Goal: Transaction & Acquisition: Purchase product/service

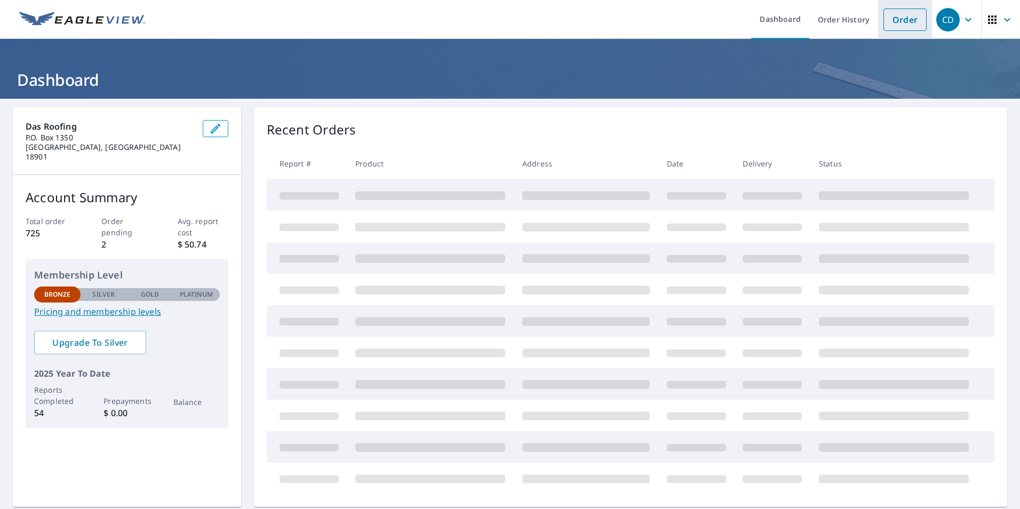
click at [892, 17] on link "Order" at bounding box center [904, 20] width 43 height 22
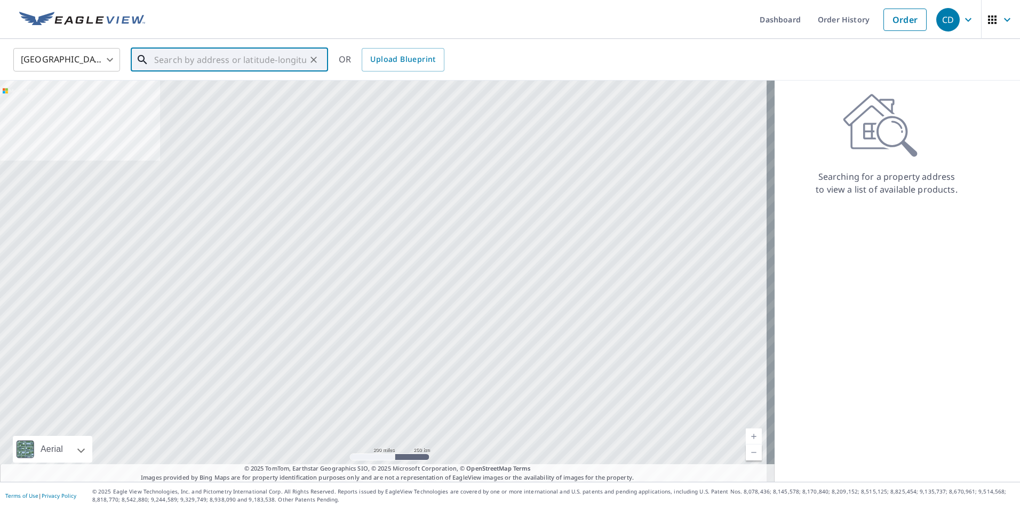
click at [155, 58] on input "text" at bounding box center [230, 60] width 152 height 30
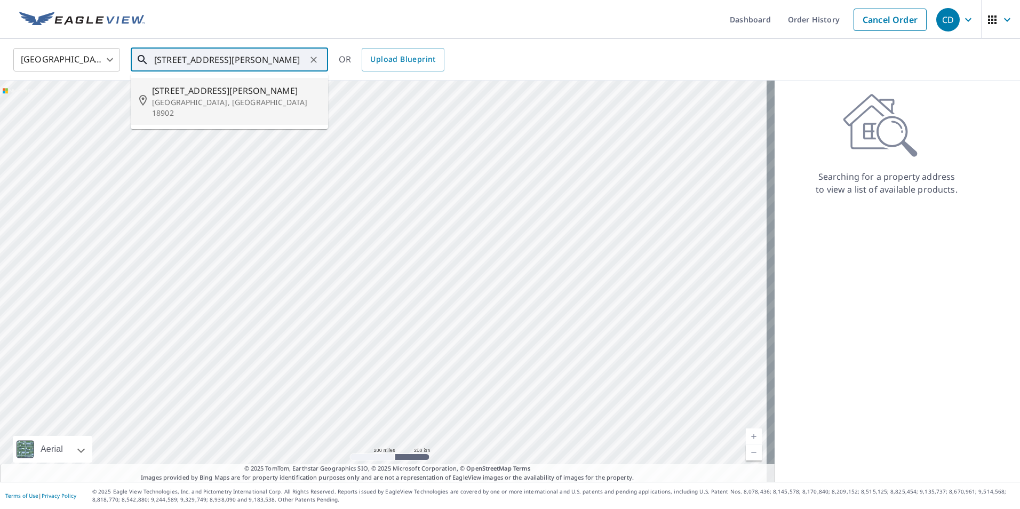
click at [192, 100] on p "[GEOGRAPHIC_DATA], [GEOGRAPHIC_DATA] 18902" at bounding box center [235, 107] width 167 height 21
type input "[STREET_ADDRESS][PERSON_NAME]"
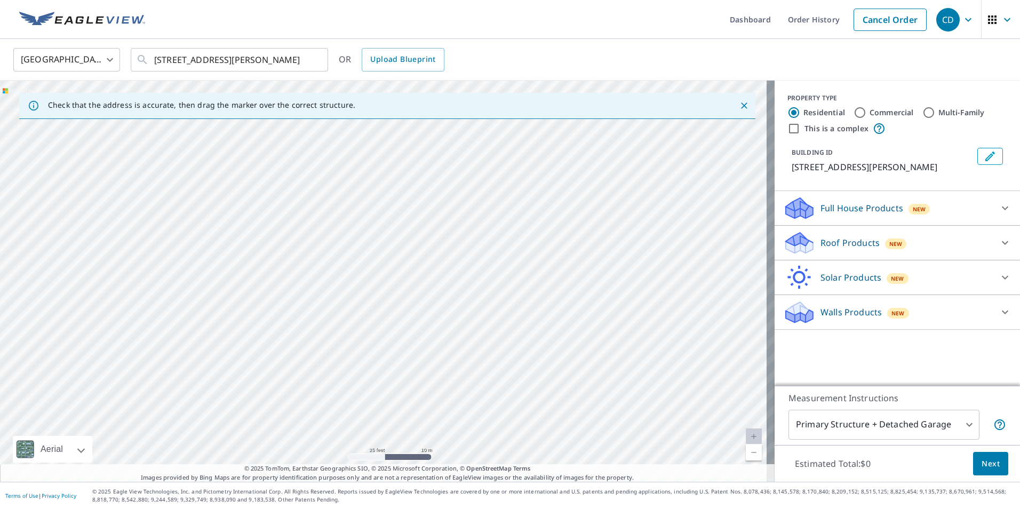
drag, startPoint x: 286, startPoint y: 146, endPoint x: 695, endPoint y: 382, distance: 473.0
click at [695, 382] on div "[STREET_ADDRESS][PERSON_NAME]" at bounding box center [387, 281] width 774 height 401
drag, startPoint x: 620, startPoint y: 423, endPoint x: 507, endPoint y: 346, distance: 137.1
click at [507, 346] on div "[STREET_ADDRESS][PERSON_NAME]" at bounding box center [387, 281] width 774 height 401
click at [998, 242] on icon at bounding box center [1004, 242] width 13 height 13
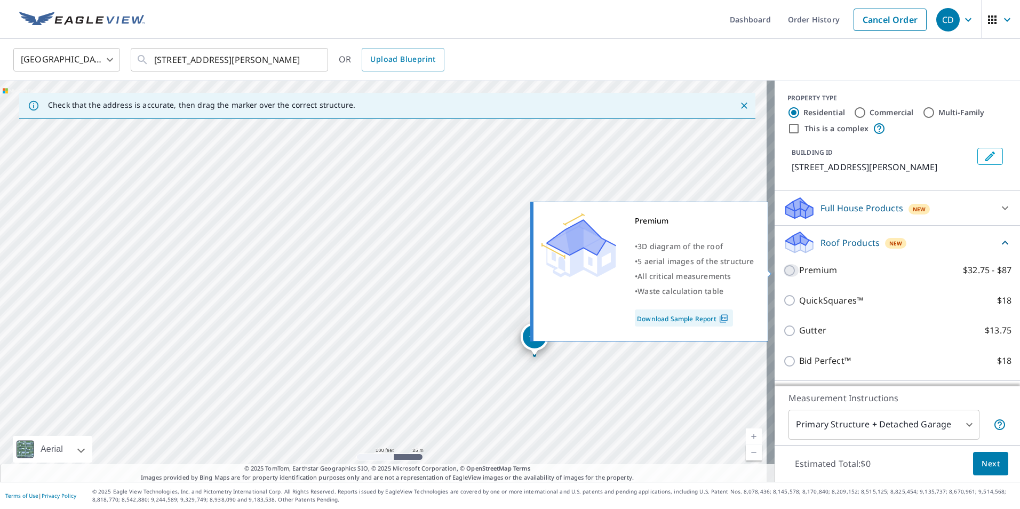
click at [783, 271] on input "Premium $32.75 - $87" at bounding box center [791, 270] width 16 height 13
checkbox input "true"
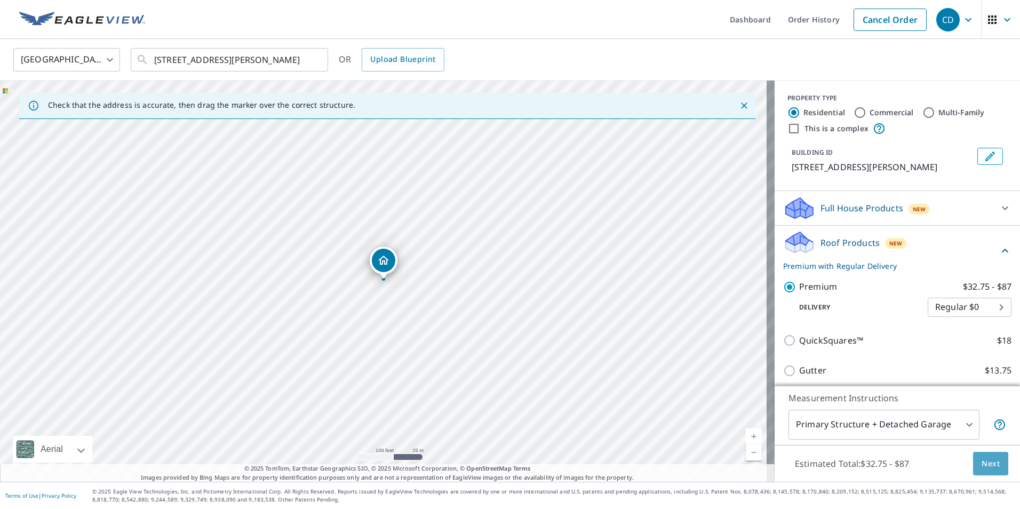
click at [986, 461] on span "Next" at bounding box center [990, 463] width 18 height 13
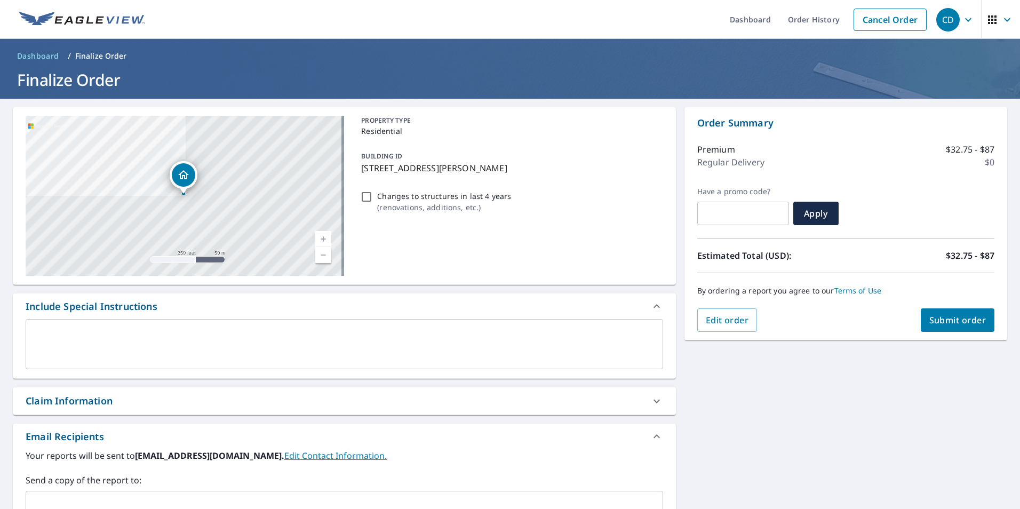
click at [36, 328] on div "x ​" at bounding box center [344, 344] width 637 height 50
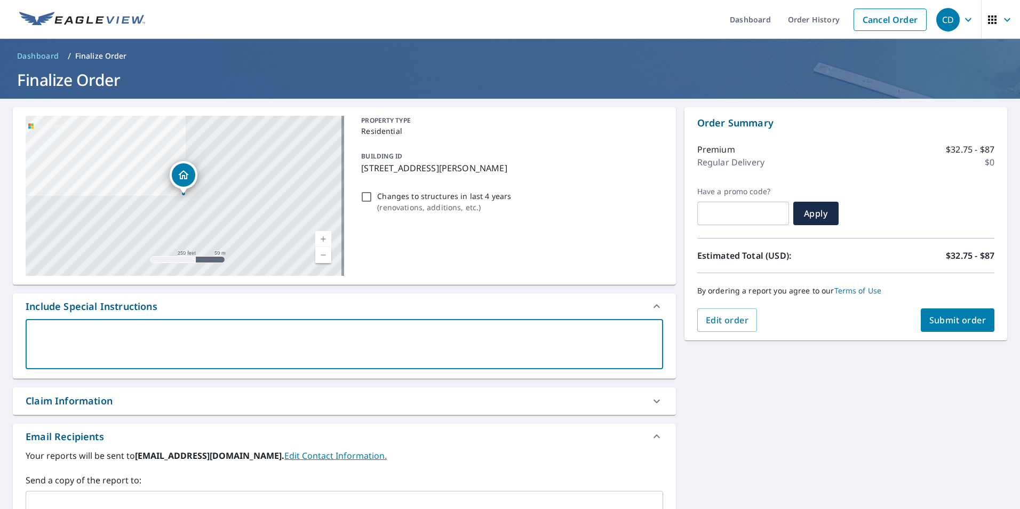
type textarea "i"
type textarea "x"
type textarea "if"
type textarea "x"
type textarea "if"
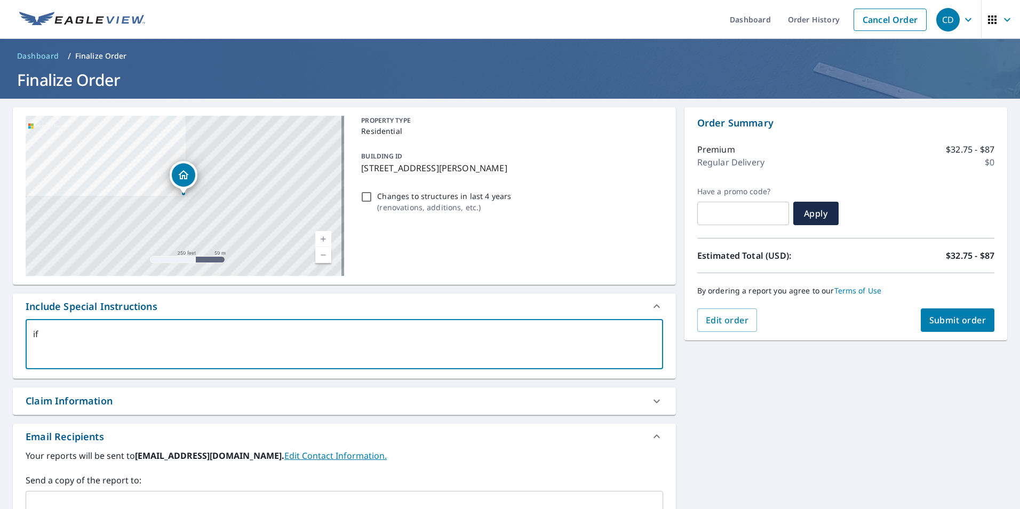
type textarea "x"
type textarea "if p"
type textarea "x"
type textarea "if po"
type textarea "x"
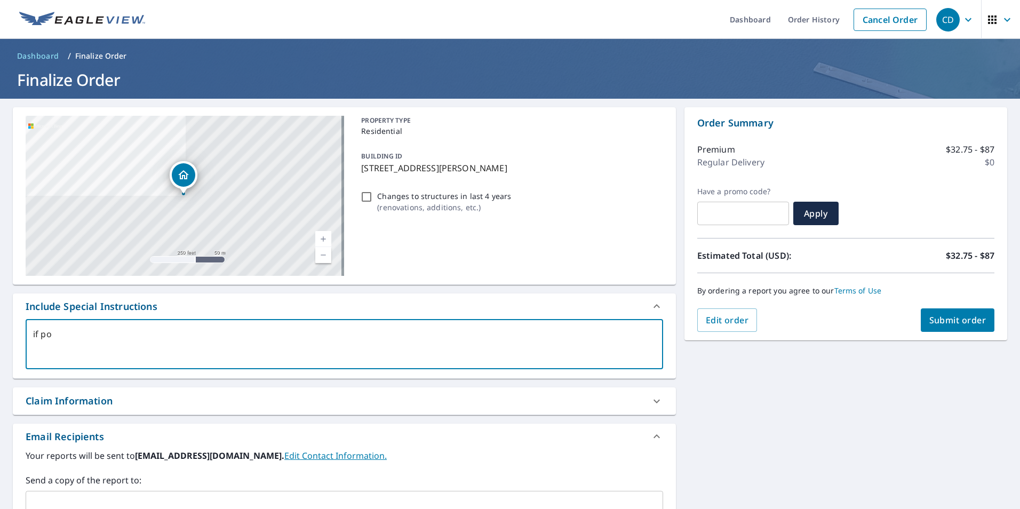
type textarea "if pos"
type textarea "x"
type textarea "if poss"
type textarea "x"
type textarea "if possi"
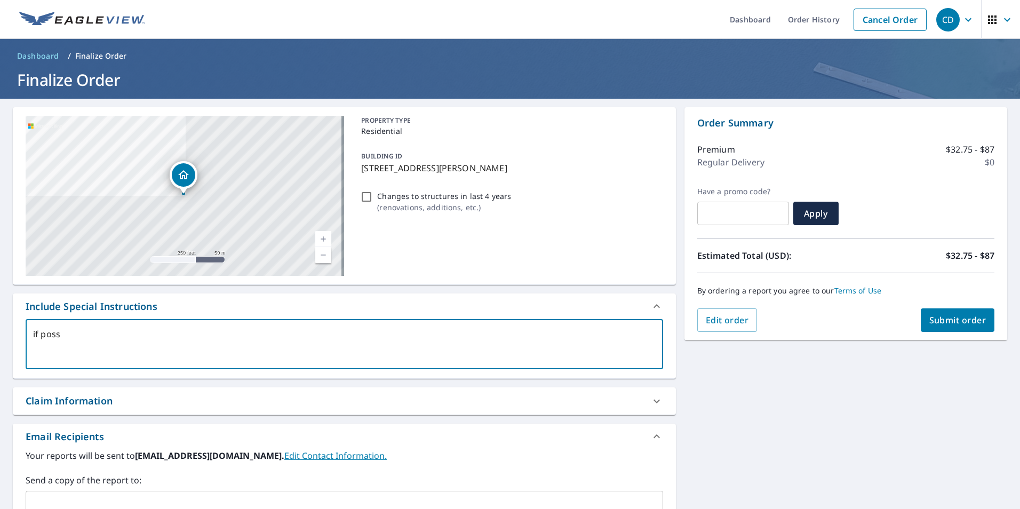
type textarea "x"
type textarea "if possib"
type textarea "x"
type textarea "if possibl"
type textarea "x"
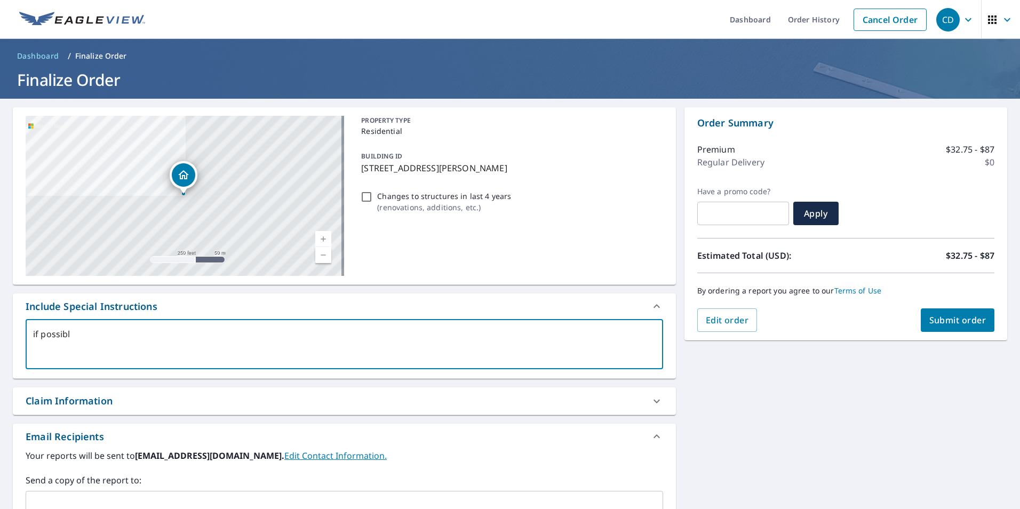
type textarea "if possible"
type textarea "x"
type textarea "if possible"
type textarea "x"
type textarea "if possible j"
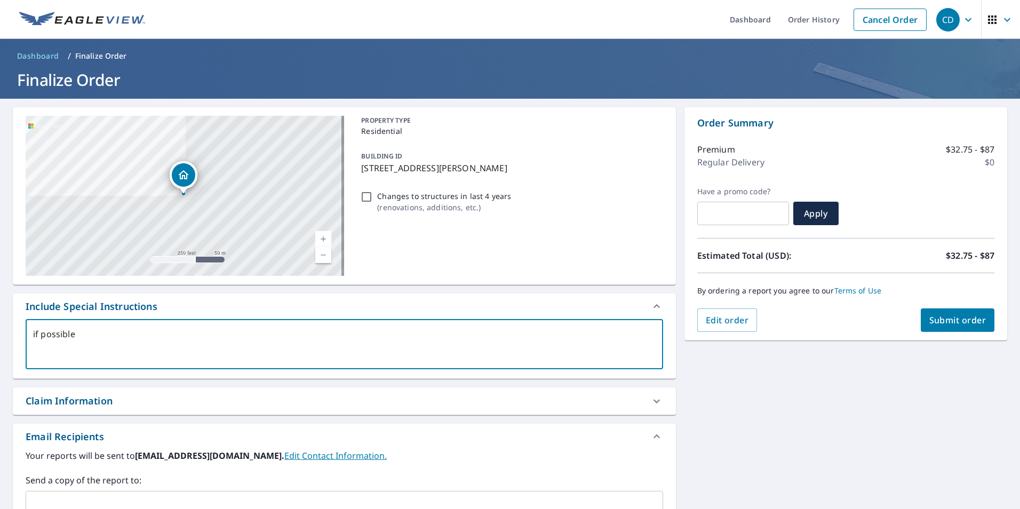
type textarea "x"
type textarea "if possible ju"
type textarea "x"
type textarea "if possible jus"
type textarea "x"
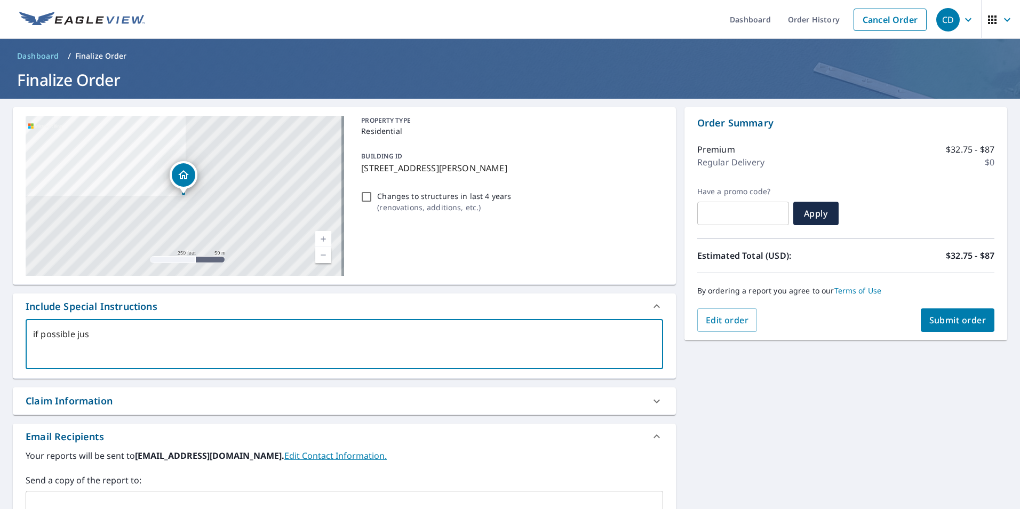
type textarea "if possible just"
type textarea "x"
type textarea "if possible just"
type textarea "x"
type textarea "if possible just t"
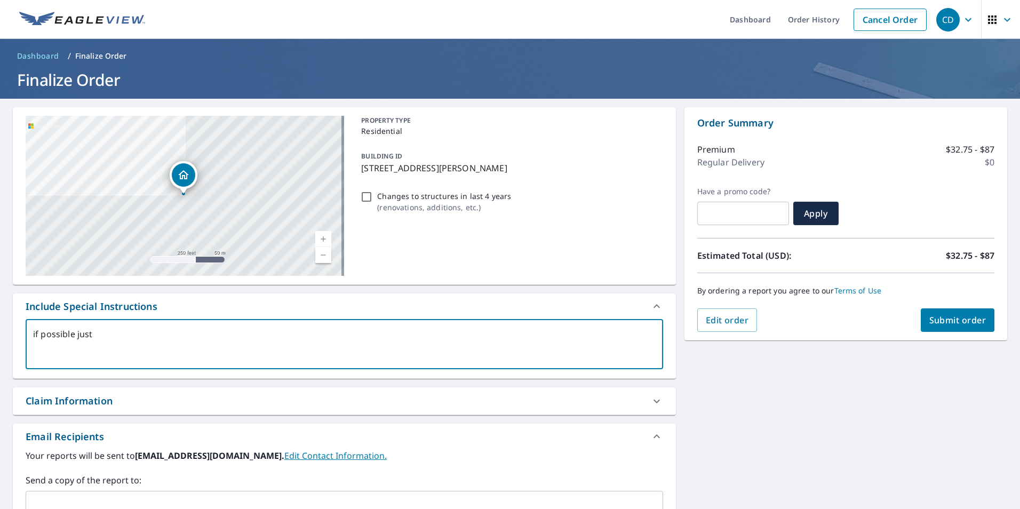
type textarea "x"
type textarea "if possible just th"
type textarea "x"
type textarea "if possible just the"
type textarea "x"
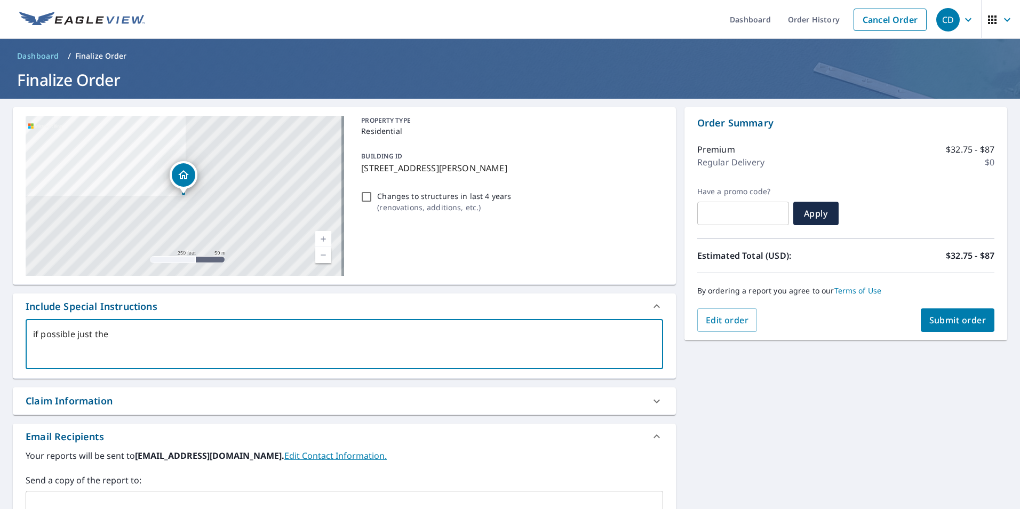
type textarea "if possible just the"
type textarea "x"
type textarea "if possible just the m"
type textarea "x"
type textarea "if possible just the ma"
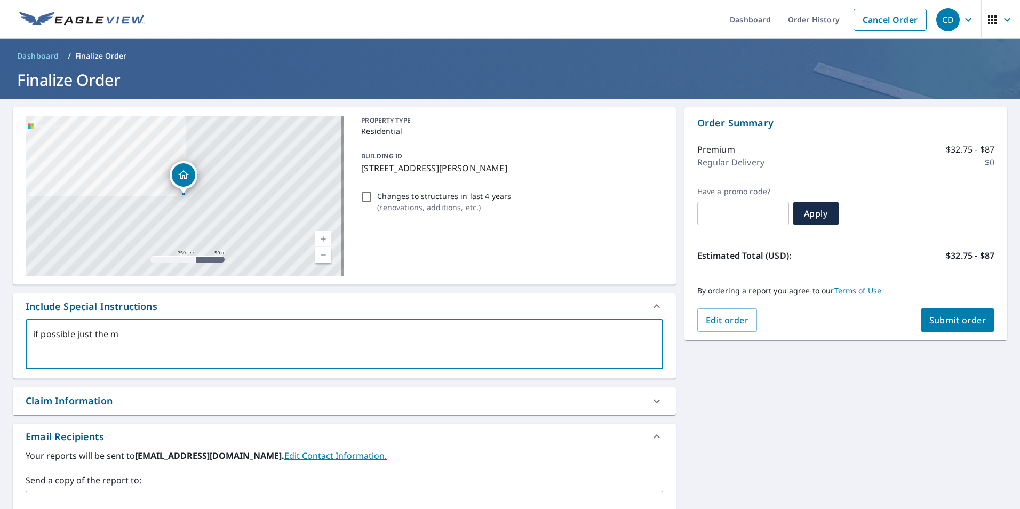
type textarea "x"
type textarea "if possible just the mai"
type textarea "x"
type textarea "if possible just the main"
type textarea "x"
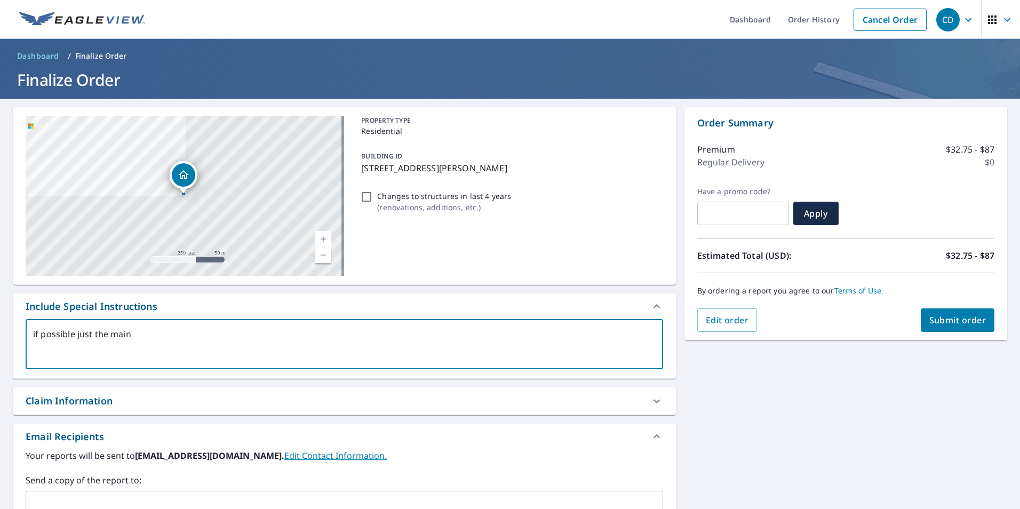
type textarea "if possible just the main"
type textarea "x"
type textarea "if possible just the main s"
type textarea "x"
type textarea "if possible just the main se"
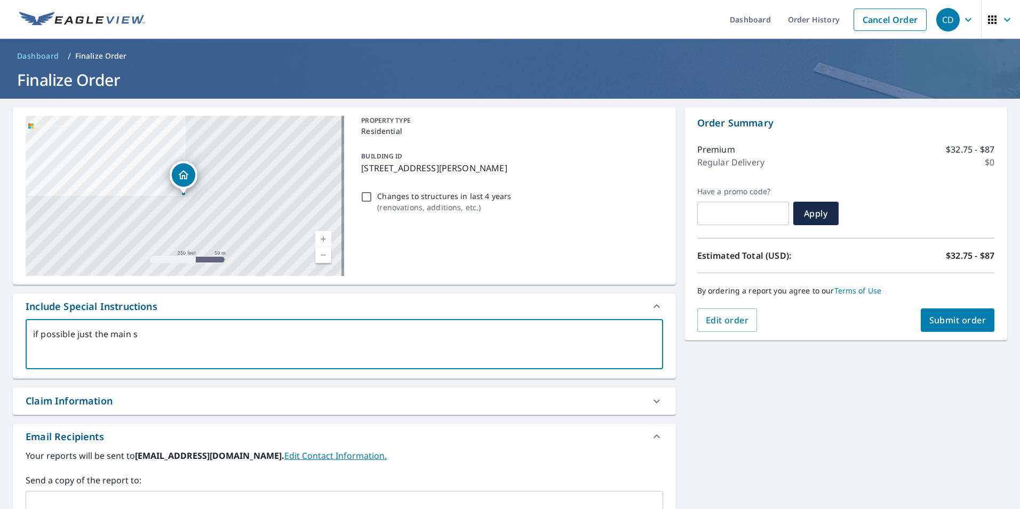
type textarea "x"
type textarea "if possible just the main sec"
type textarea "x"
type textarea "if possible just the main sect"
type textarea "x"
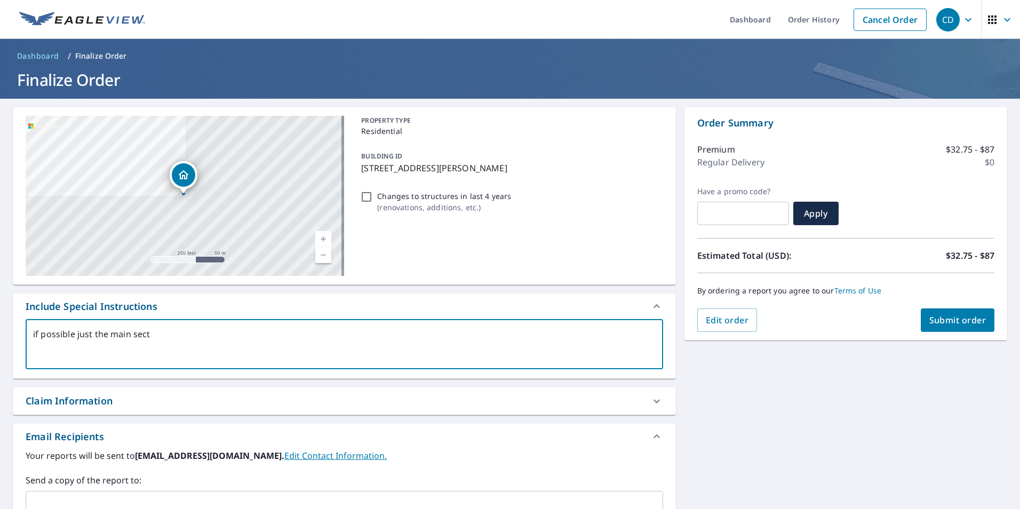
type textarea "if possible just the main secti"
type textarea "x"
type textarea "if possible just the main sectio"
type textarea "x"
type textarea "if possible just the main section"
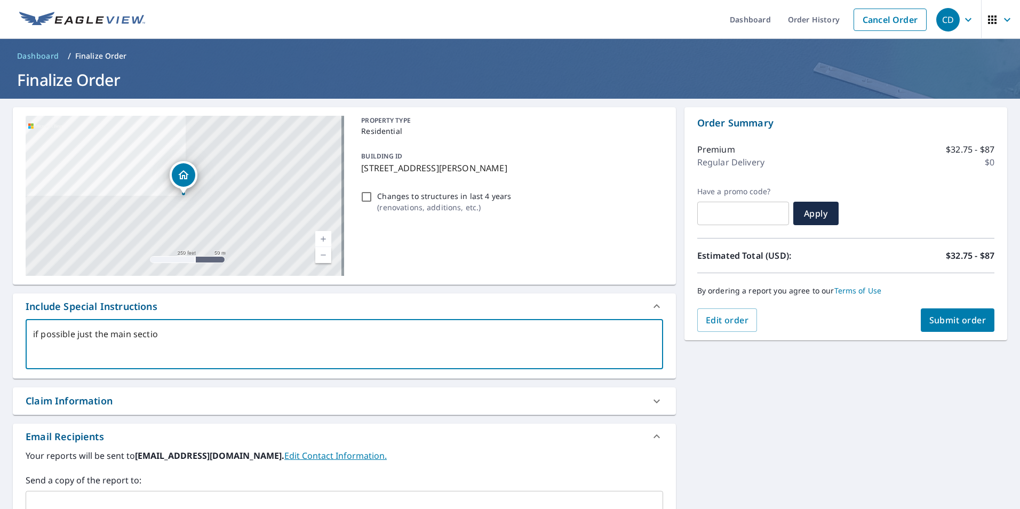
type textarea "x"
type textarea "if possible just the main section"
type textarea "x"
type textarea "if possible just the main section ("
type textarea "x"
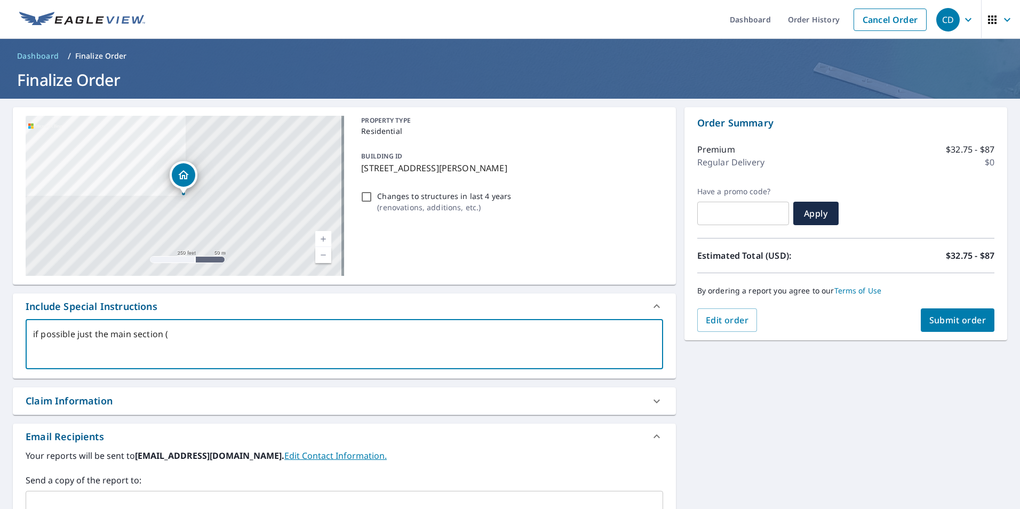
type textarea "if possible just the main section (o"
type textarea "x"
type textarea "if possible just the main section (or"
type textarea "x"
type textarea "if possible just the main section (ori"
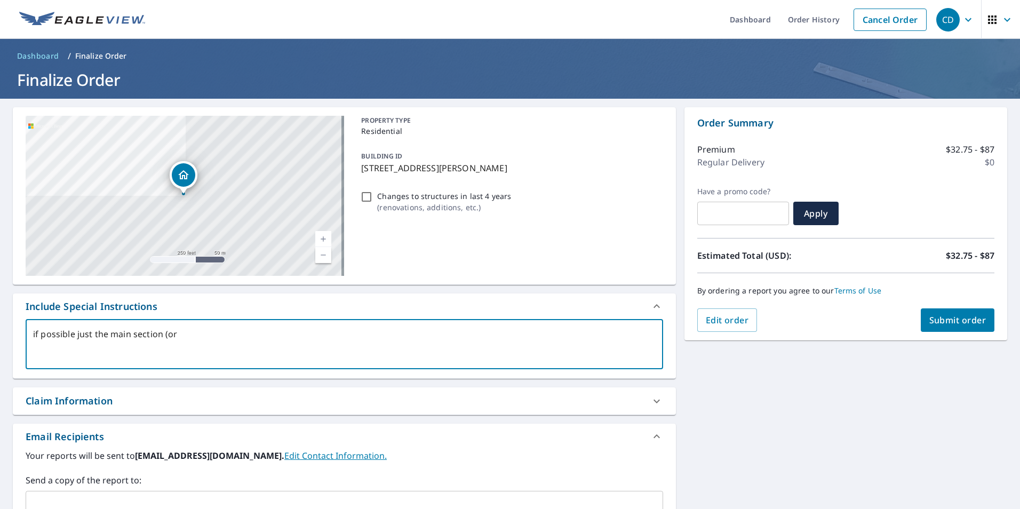
type textarea "x"
type textarea "if possible just the main section (orig"
type textarea "x"
type textarea "if possible just the main section (origi"
type textarea "x"
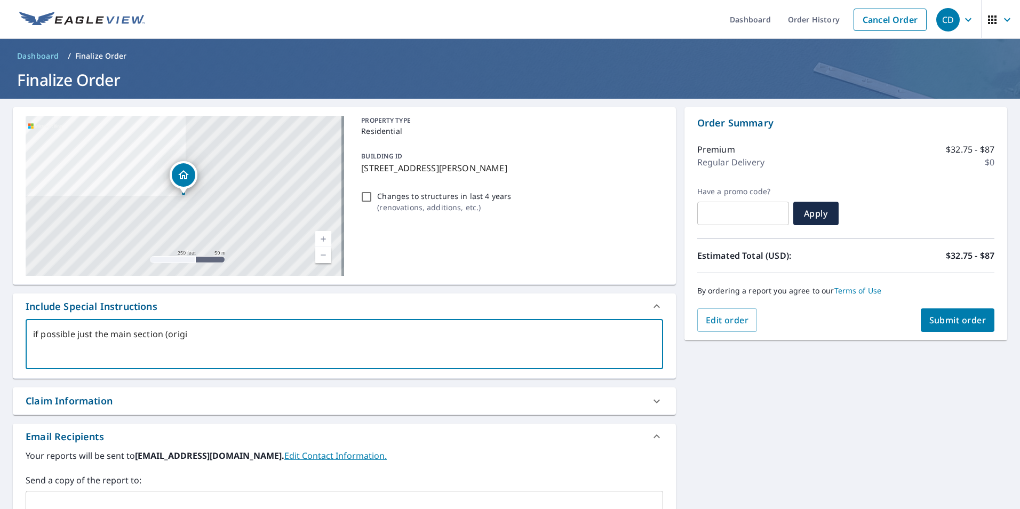
type textarea "if possible just the main section (origin"
type textarea "x"
type textarea "if possible just the main section (origina"
type textarea "x"
type textarea "if possible just the main section (original"
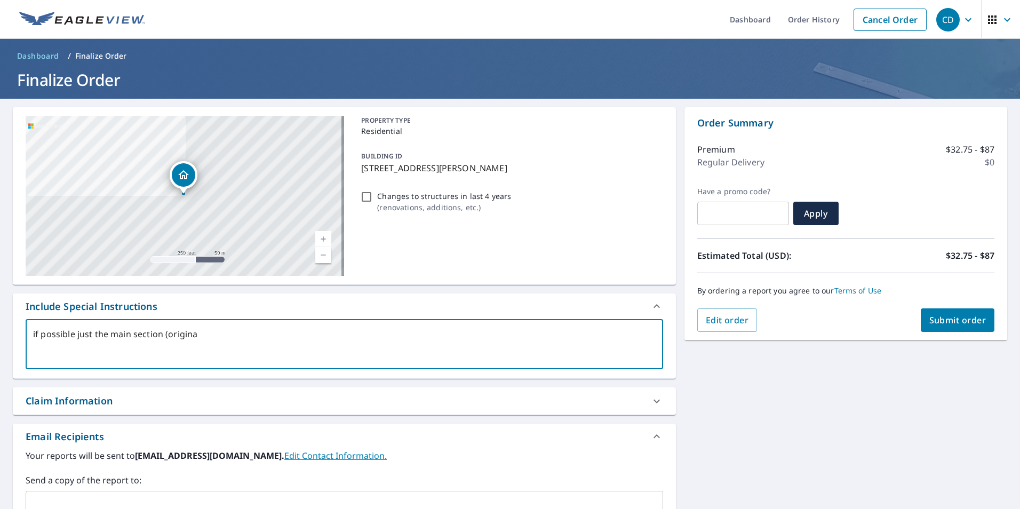
type textarea "x"
type textarea "if possible just the main section (original)"
type textarea "x"
type textarea "if possible just the main section (original)"
type textarea "x"
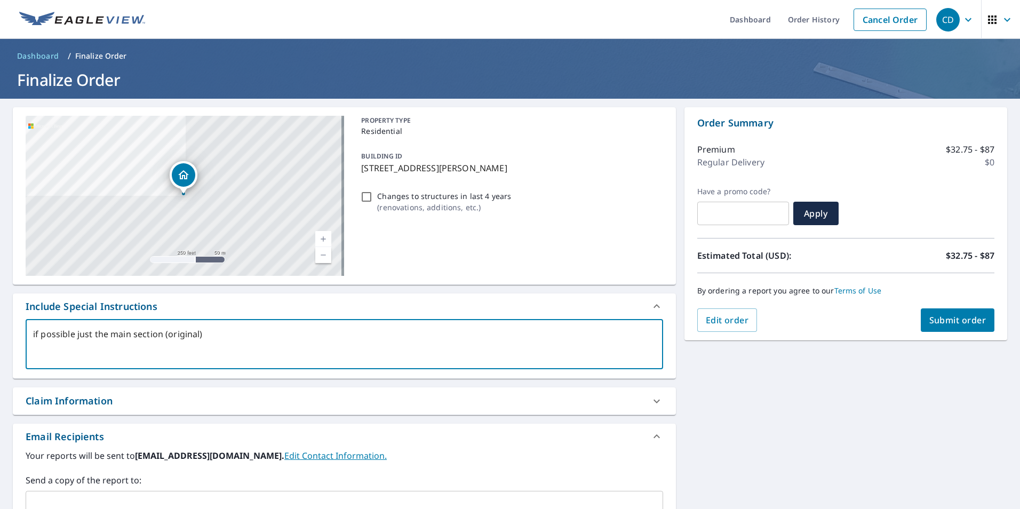
type textarea "if possible just the main section (original) n"
type textarea "x"
type textarea "if possible just the main section (original) no"
type textarea "x"
type textarea "if possible just the main section (original) not"
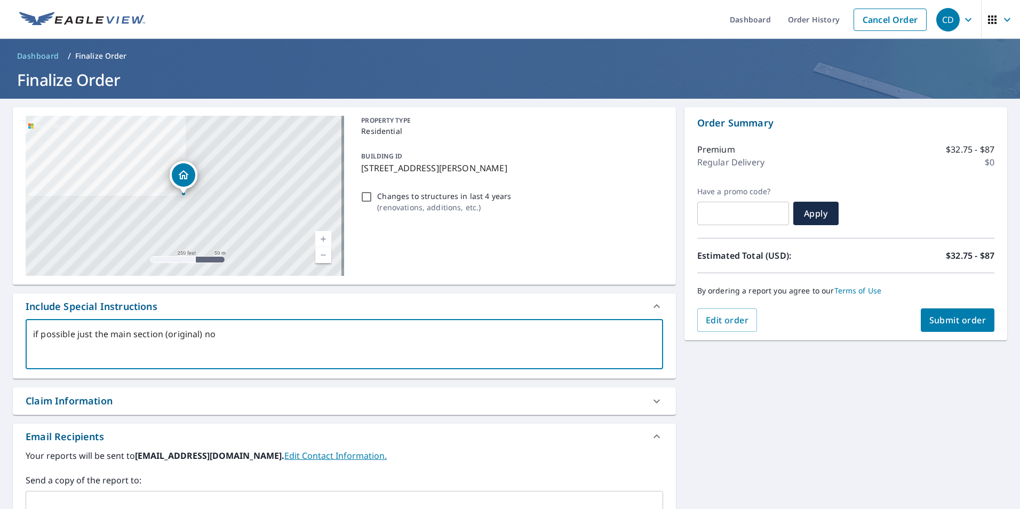
type textarea "x"
type textarea "if possible just the main section (original) not"
type textarea "x"
type textarea "if possible just the main section (original) not t"
type textarea "x"
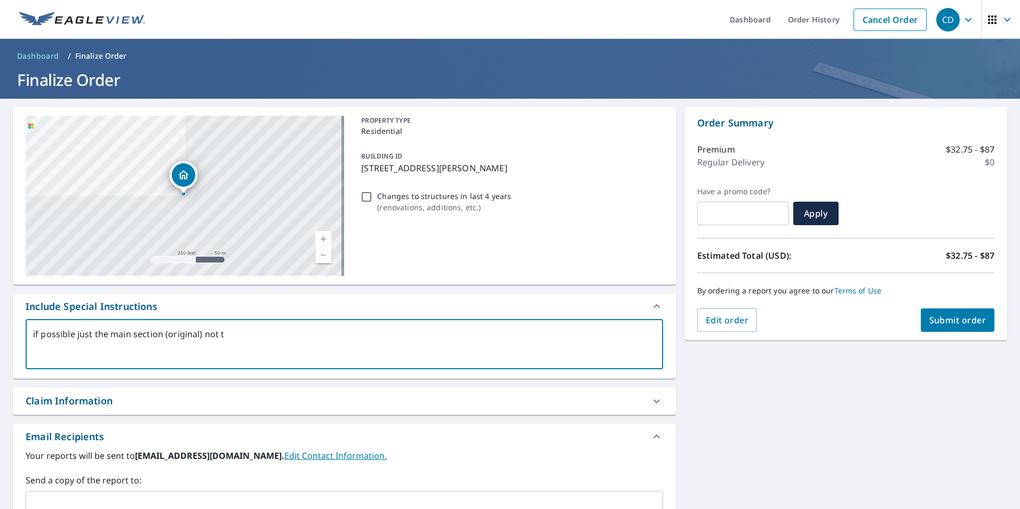
type textarea "if possible just the main section (original) not th"
type textarea "x"
type textarea "if possible just the main section (original) not the"
type textarea "x"
type textarea "if possible just the main section (original) not the"
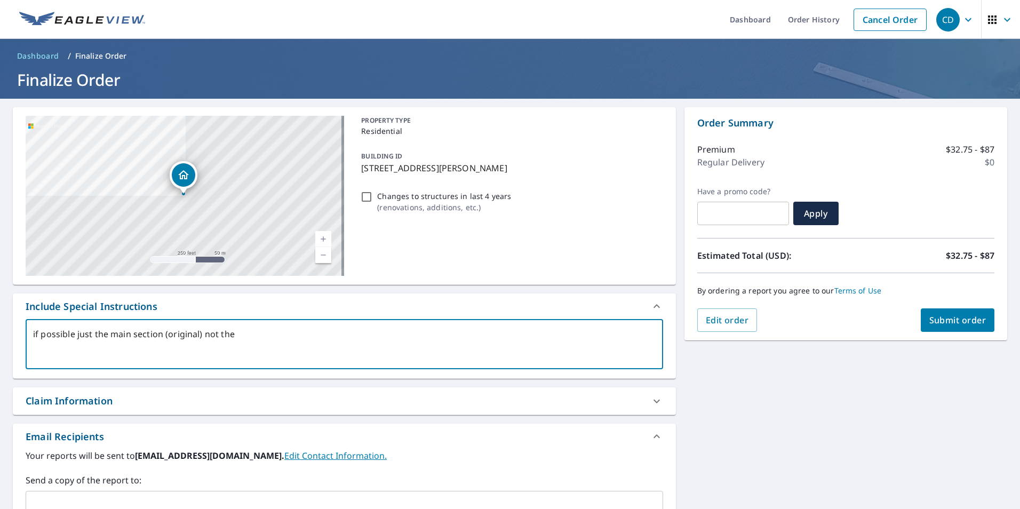
type textarea "x"
type textarea "if possible just the main section (original) not the r"
type textarea "x"
type textarea "if possible just the main section (original) not the re"
type textarea "x"
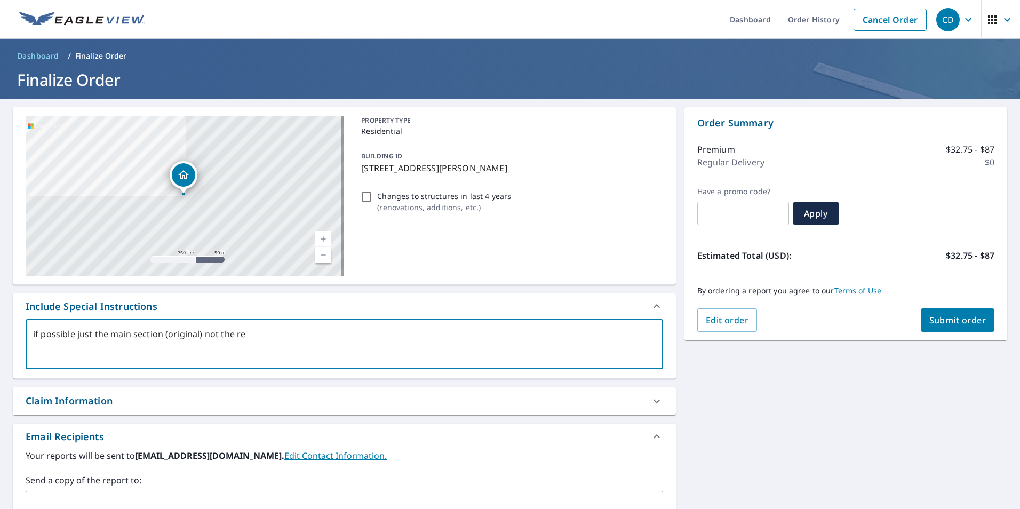
type textarea "if possible just the main section (original) not the rea"
type textarea "x"
type textarea "if possible just the main section (original) not the rear"
type textarea "x"
type textarea "if possible just the main section (original) not the rear"
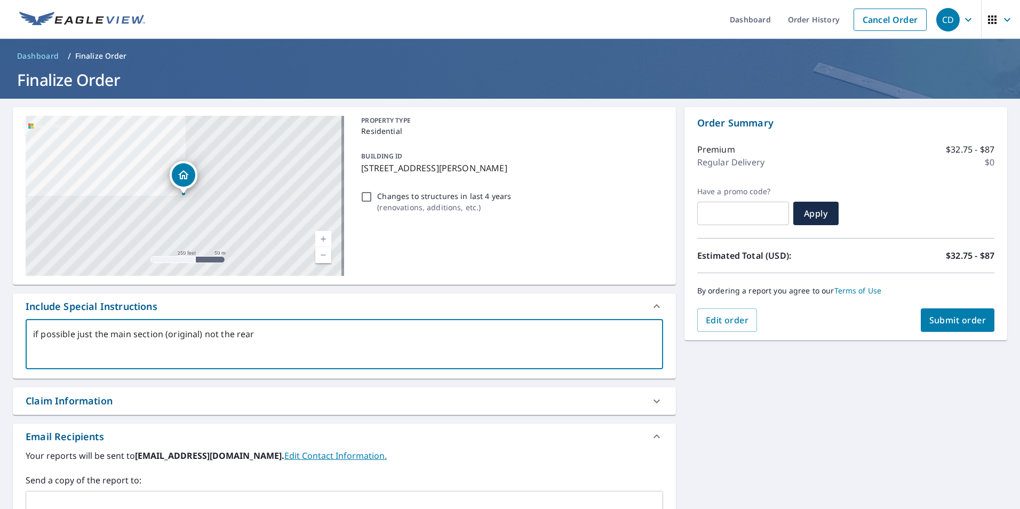
type textarea "x"
type textarea "if possible just the main section (original) not the rear a"
type textarea "x"
type textarea "if possible just the main section (original) not the rear ad"
type textarea "x"
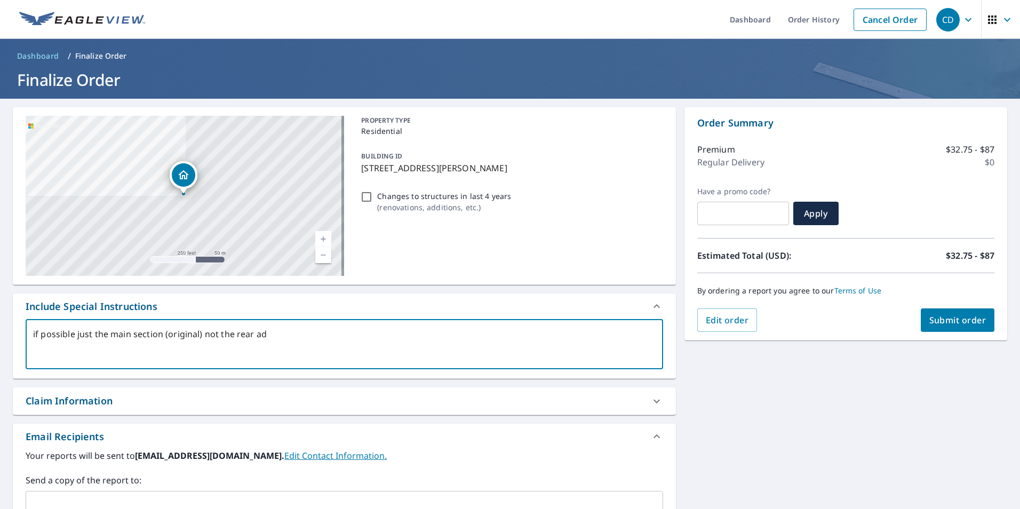
type textarea "if possible just the main section (original) not the rear add"
type textarea "x"
type textarea "if possible just the main section (original) not the rear addi"
type textarea "x"
type textarea "if possible just the main section (original) not the rear addit"
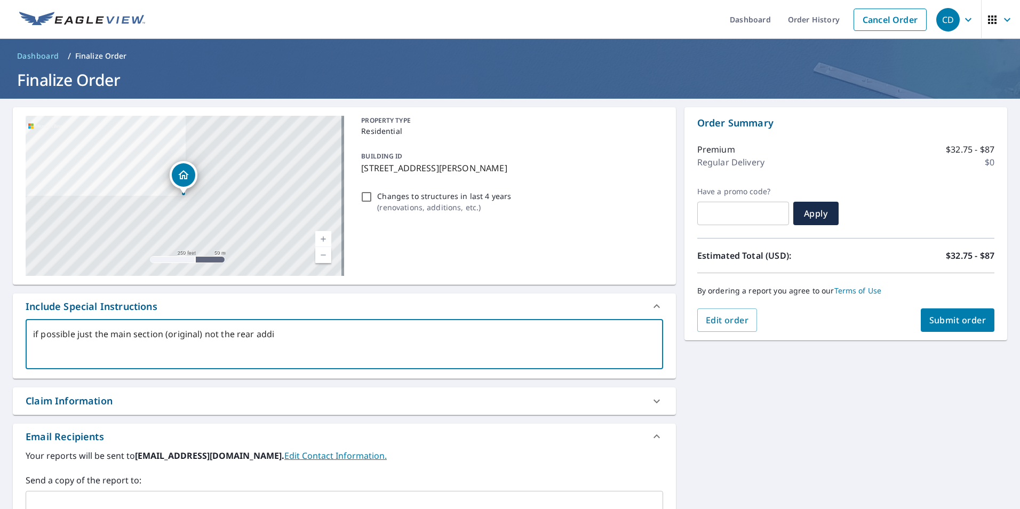
type textarea "x"
type textarea "if possible just the main section (original) not the rear [PERSON_NAME]"
type textarea "x"
type textarea "if possible just the main section (original) not the rear additio"
type textarea "x"
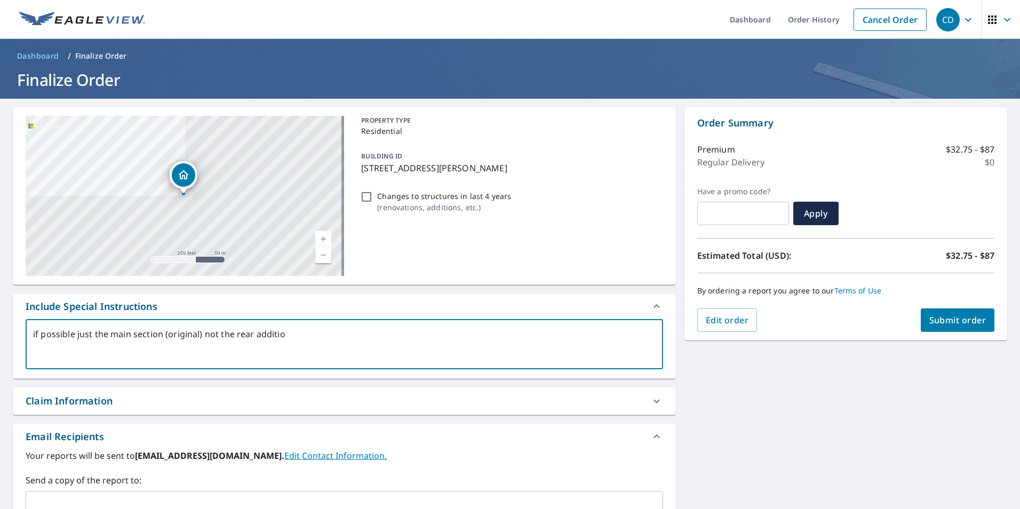
type textarea "if possible just the main section (original) not the rear addition"
type textarea "x"
type textarea "if possible just the main section (original) not the rear addition"
type textarea "x"
type textarea "if possible just the main section (original) not the rear addition o"
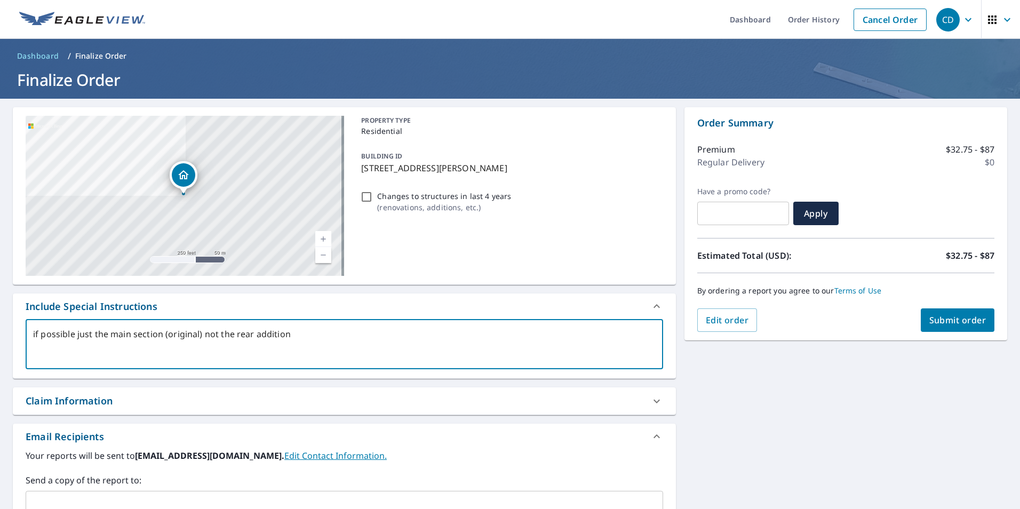
type textarea "x"
type textarea "if possible just the main section (original) not the rear addition or"
type textarea "x"
type textarea "if possible just the main section (original) not the rear addition or"
type textarea "x"
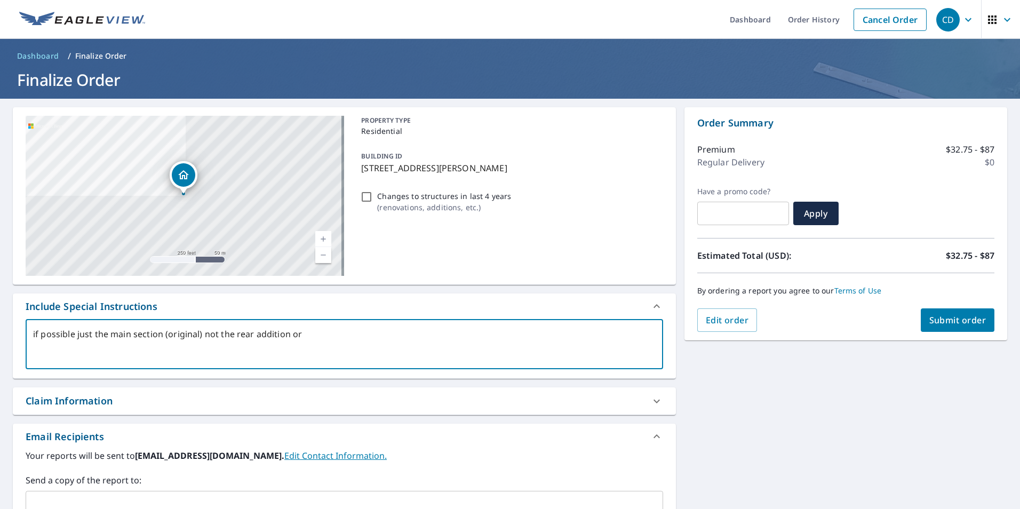
type textarea "if possible just the main section (original) not the rear addition or d"
type textarea "x"
type textarea "if possible just the main section (original) not the rear addition or de"
type textarea "x"
type textarea "if possible just the main section (original) not the rear addition or det"
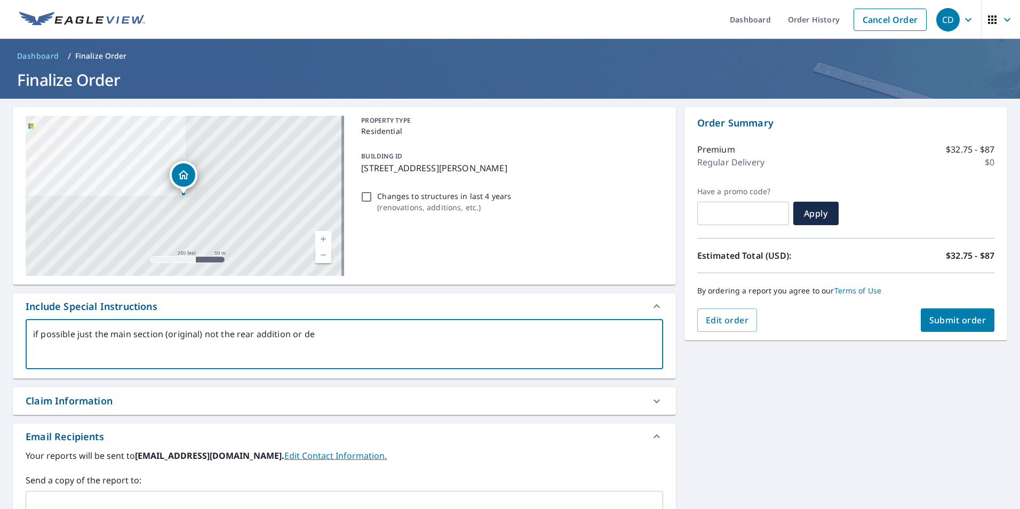
type textarea "x"
type textarea "if possible just the main section (original) not the rear addition or deta"
type textarea "x"
type textarea "if possible just the main section (original) not the rear addition or detac"
type textarea "x"
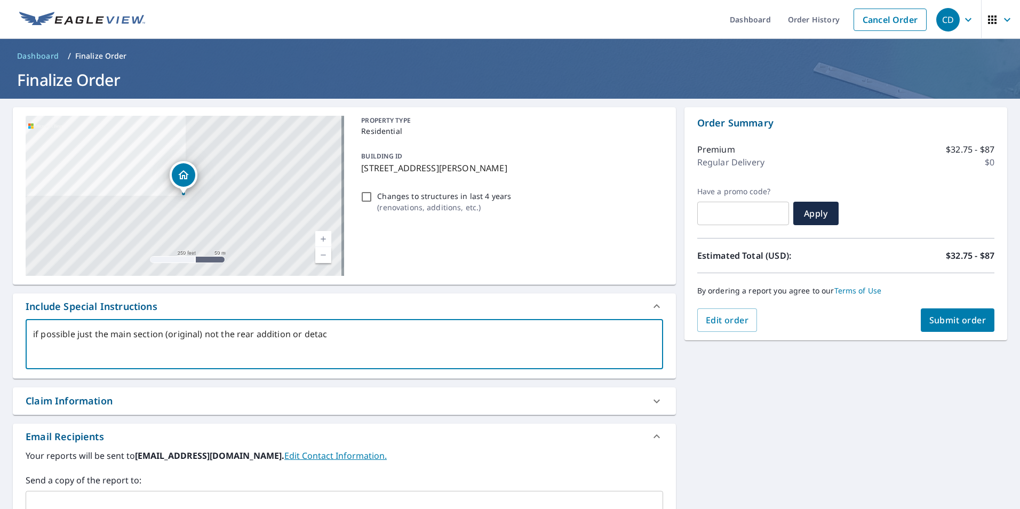
type textarea "if possible just the main section (original) not the rear addition or detach"
type textarea "x"
type textarea "if possible just the main section (original) not the rear addition or detache"
type textarea "x"
type textarea "if possible just the main section (original) not the rear addition or detached"
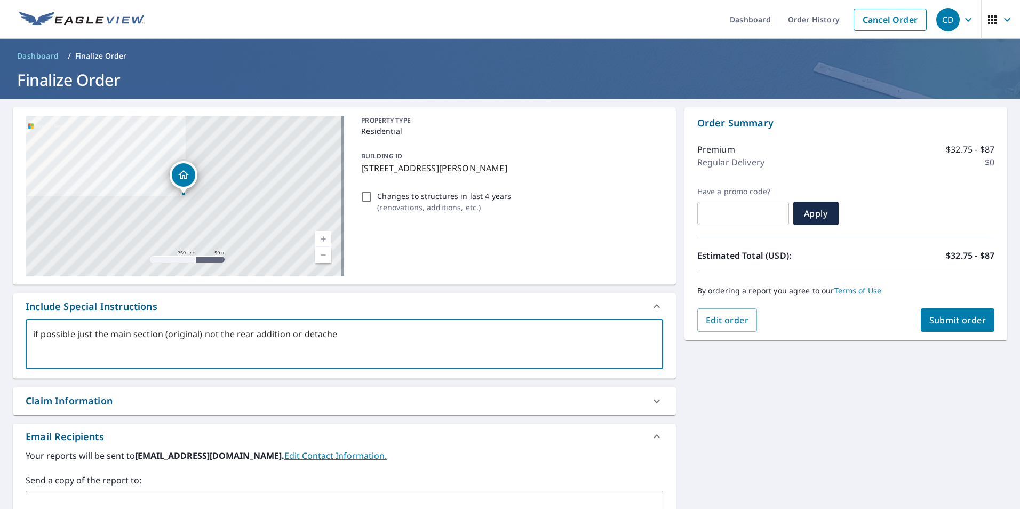
type textarea "x"
type textarea "if possible just the main section (original) not the rear addition or detached"
type textarea "x"
type textarea "if possible just the main section (original) not the rear addition or detached g"
type textarea "x"
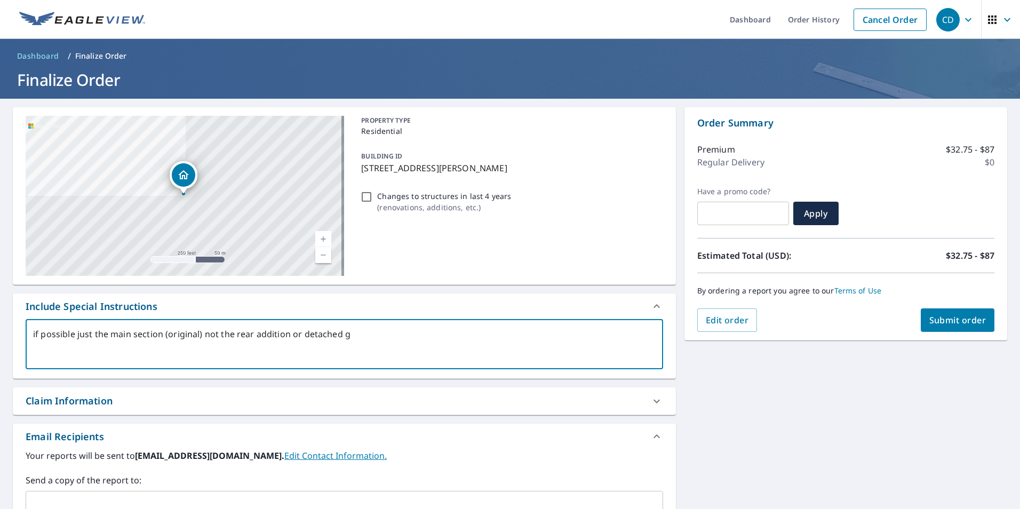
type textarea "if possible just the main section (original) not the rear addition or detached …"
type textarea "x"
type textarea "if possible just the main section (original) not the rear addition or detached …"
type textarea "x"
type textarea "if possible just the main section (original) not the rear addition or detached …"
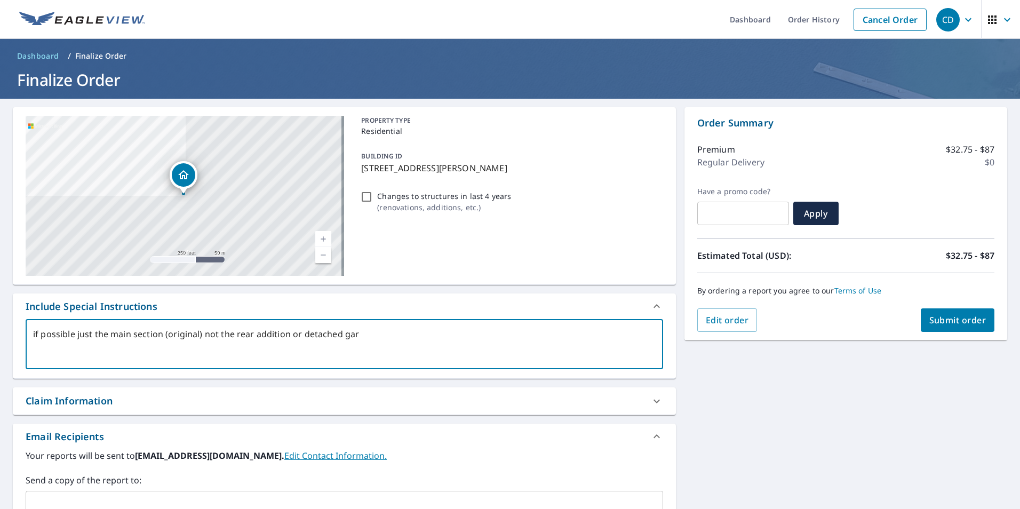
type textarea "x"
type textarea "if possible just the main section (original) not the rear addition or detached …"
type textarea "x"
type textarea "if possible just the main section (original) not the rear addition or detached …"
type textarea "x"
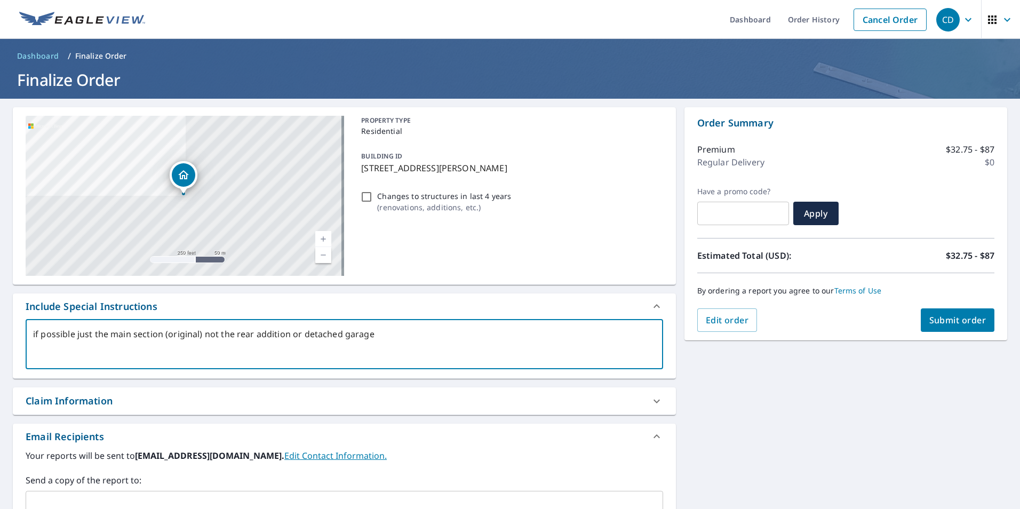
type textarea "if possible just the main section (original) not the rear addition or detached …"
type textarea "x"
type textarea "if possible just the main section (original) not the rear addition or detached …"
type textarea "x"
type textarea "if possible just the main section (original) not the rear addition or detached …"
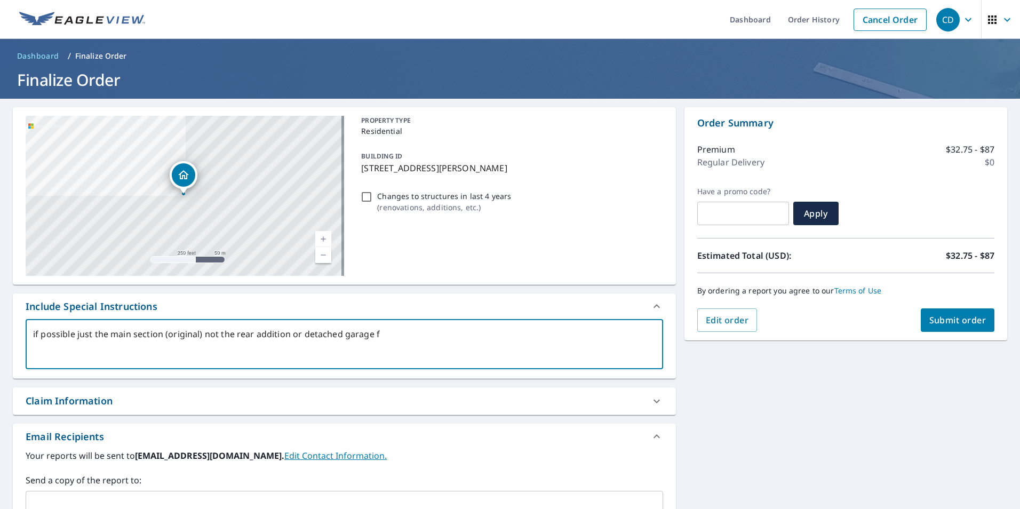
type textarea "x"
type textarea "if possible just the main section (original) not the rear addition or detached …"
type textarea "x"
type textarea "if possible just the main section (original) not the rear addition or detached …"
type textarea "x"
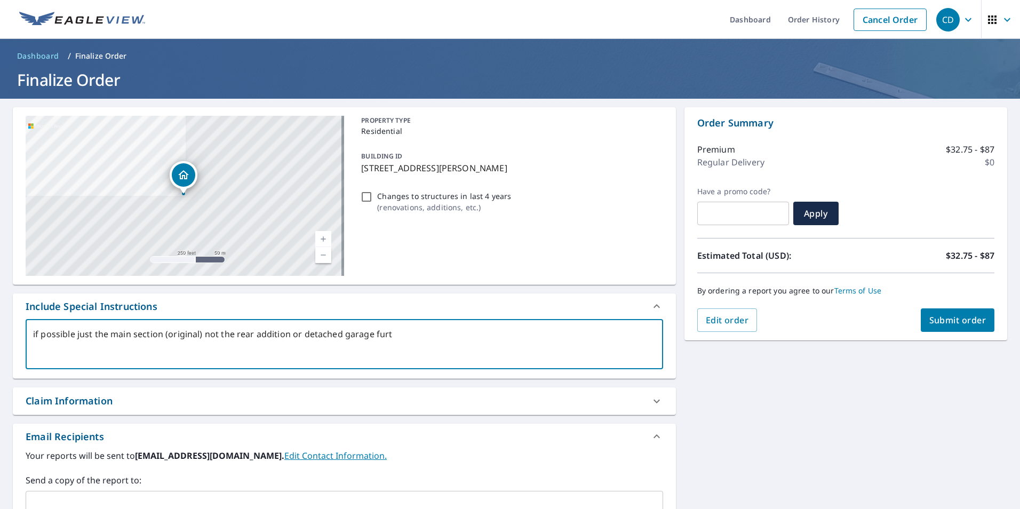
type textarea "if possible just the main section (original) not the rear addition or detached …"
type textarea "x"
type textarea "if possible just the main section (original) not the rear addition or detached …"
type textarea "x"
type textarea "if possible just the main section (original) not the rear addition or detached …"
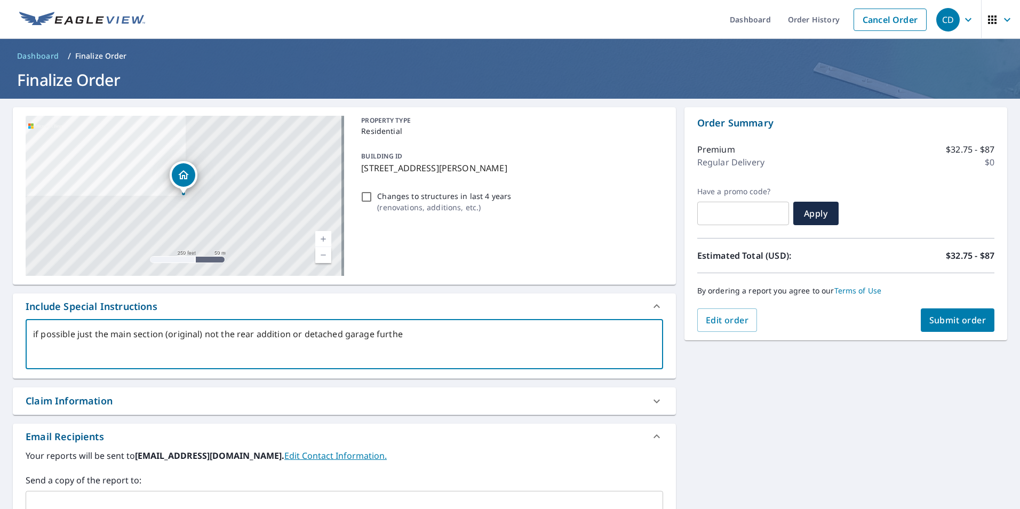
type textarea "x"
type textarea "if possible just the main section (original) not the rear addition or detached …"
type textarea "x"
type textarea "if possible just the main section (original) not the rear addition or detached …"
type textarea "x"
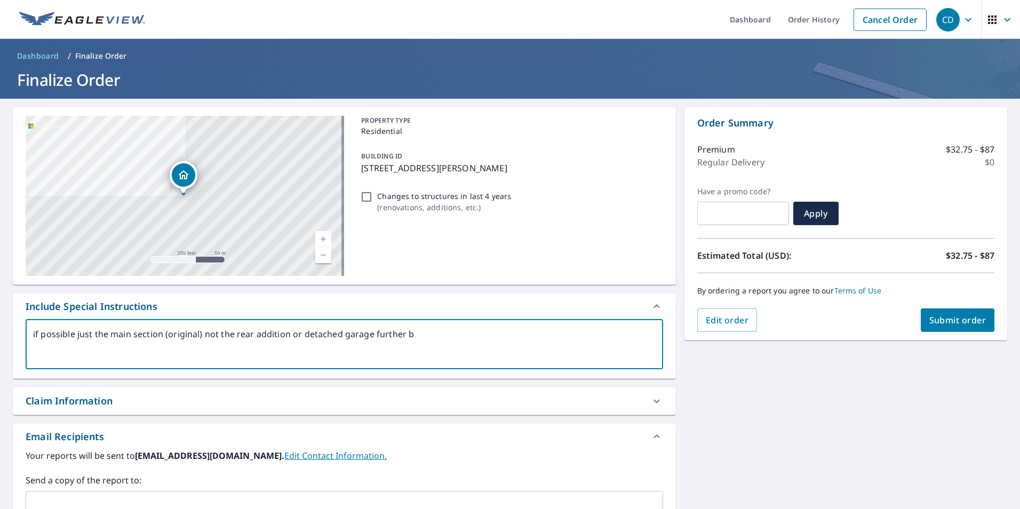
type textarea "if possible just the main section (original) not the rear addition or detached …"
type textarea "x"
type textarea "if possible just the main section (original) not the rear addition or detached …"
type textarea "x"
type textarea "if possible just the main section (original) not the rear addition or detached …"
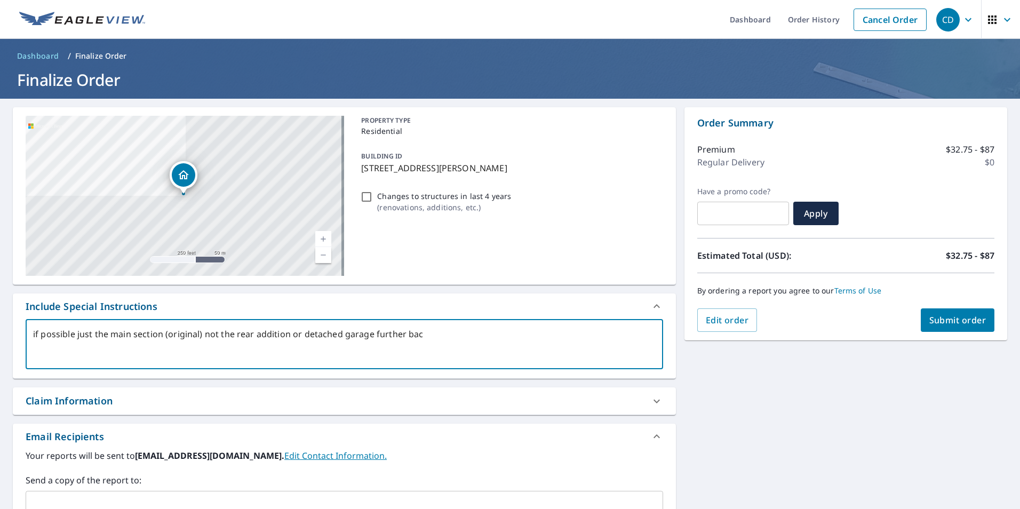
type textarea "x"
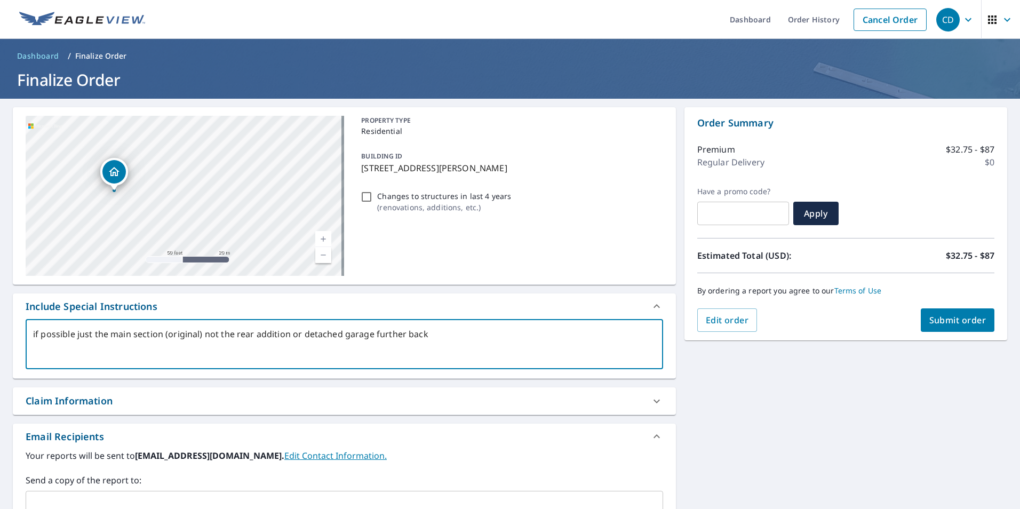
drag, startPoint x: 172, startPoint y: 208, endPoint x: 286, endPoint y: 216, distance: 114.4
click at [286, 216] on div "[STREET_ADDRESS][PERSON_NAME]" at bounding box center [185, 196] width 318 height 160
click at [474, 351] on textarea "if possible just the main section (original) not the rear addition or detached …" at bounding box center [344, 344] width 622 height 30
type textarea "if possible just the main section (original) not the rear addition or detached …"
type textarea "x"
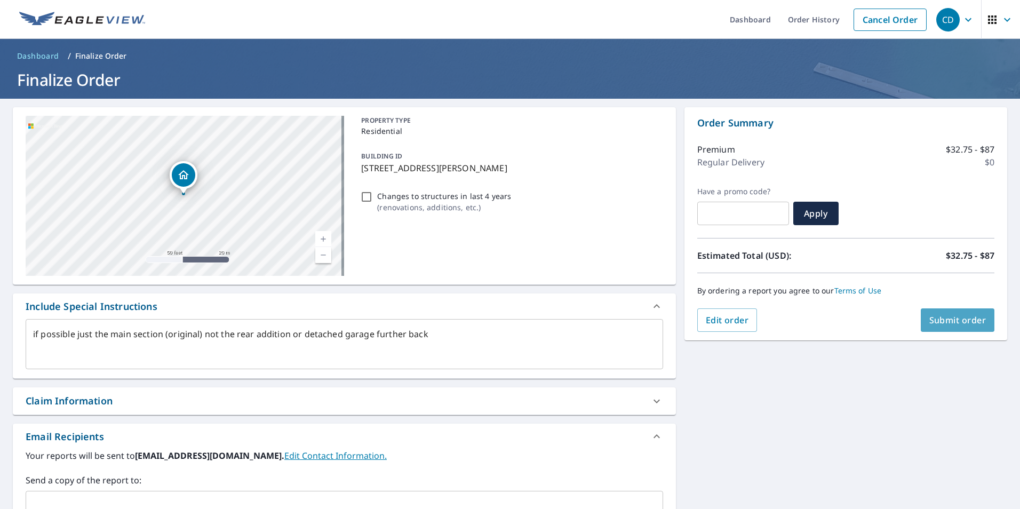
click at [950, 319] on span "Submit order" at bounding box center [957, 320] width 57 height 12
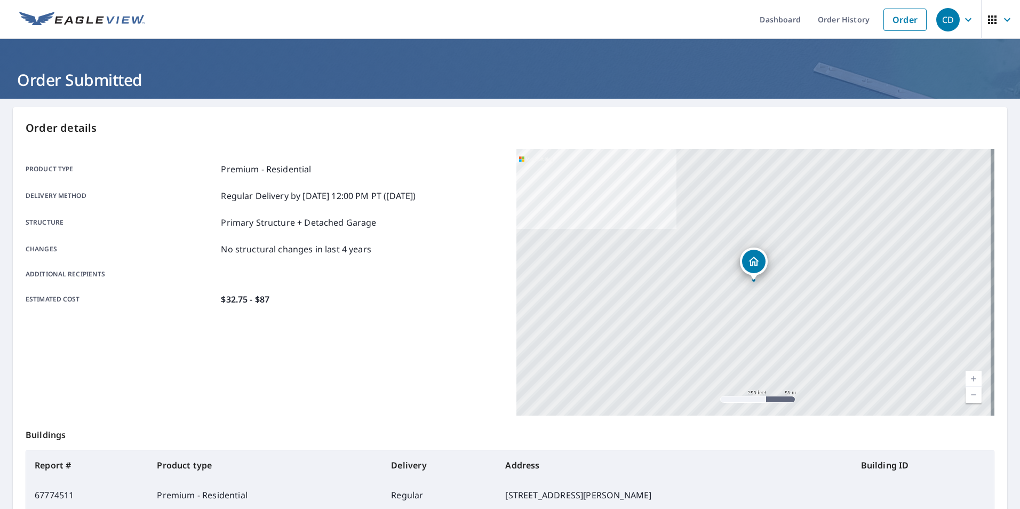
click at [355, 154] on div "Product type Premium - Residential Delivery method Regular Delivery by [DATE] 1…" at bounding box center [265, 234] width 478 height 171
